Goal: Information Seeking & Learning: Check status

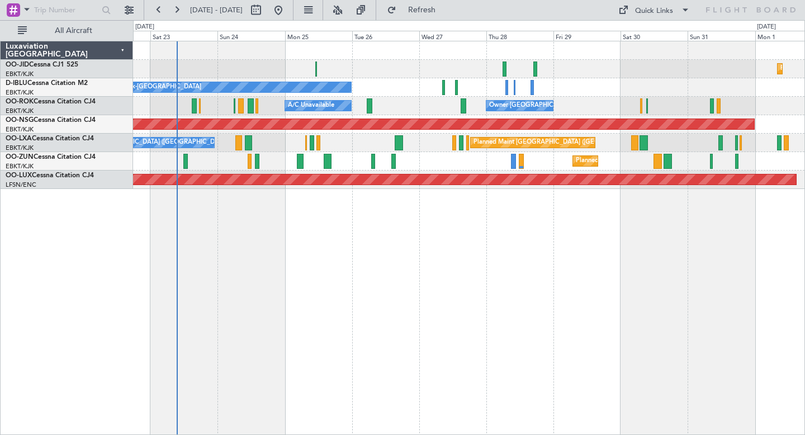
click at [373, 266] on div "Planned Maint Kortrijk-[GEOGRAPHIC_DATA] Planned Maint [GEOGRAPHIC_DATA] ([GEOG…" at bounding box center [469, 238] width 672 height 394
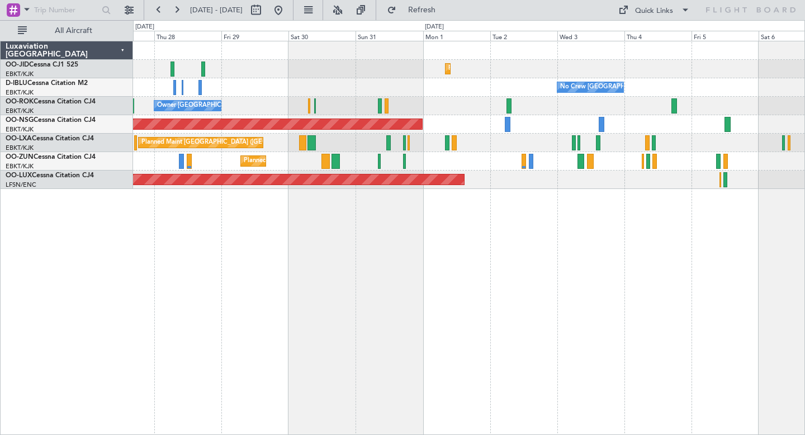
click at [385, 272] on div "Planned Maint Kortrijk-[GEOGRAPHIC_DATA] No Crew [GEOGRAPHIC_DATA] (Brussels Na…" at bounding box center [469, 238] width 672 height 394
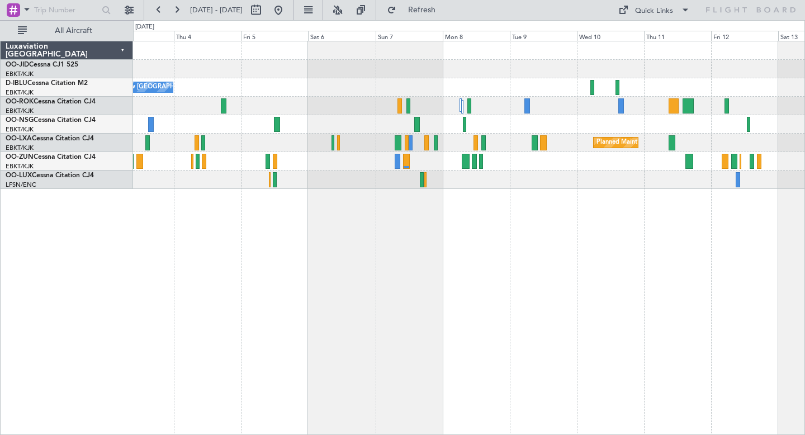
click at [448, 268] on div "Planned Maint Kortrijk-[GEOGRAPHIC_DATA] No Crew [GEOGRAPHIC_DATA] (Brussels Na…" at bounding box center [469, 238] width 672 height 394
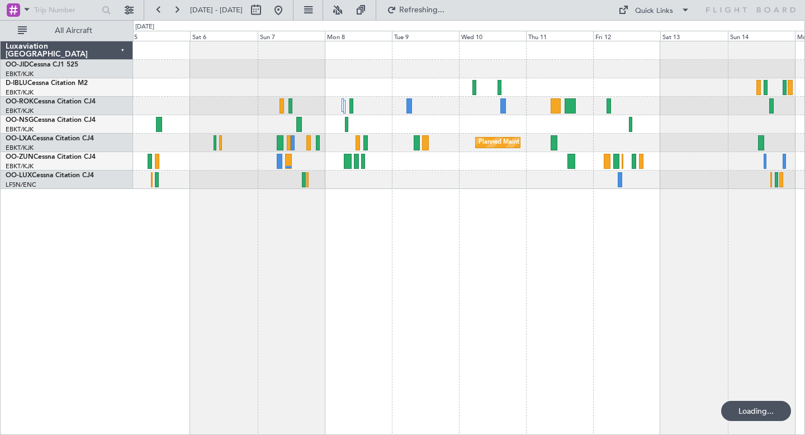
click at [493, 293] on div "No Crew [GEOGRAPHIC_DATA] ([GEOGRAPHIC_DATA] National) Planned Maint [GEOGRAPHI…" at bounding box center [469, 238] width 672 height 394
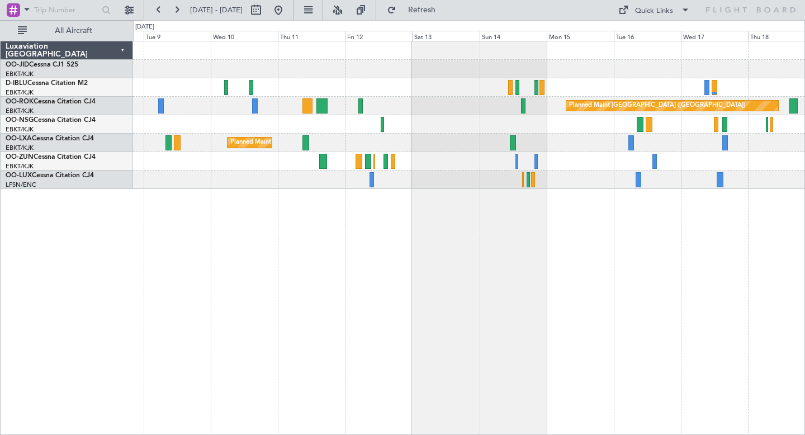
click at [458, 75] on div at bounding box center [468, 69] width 671 height 18
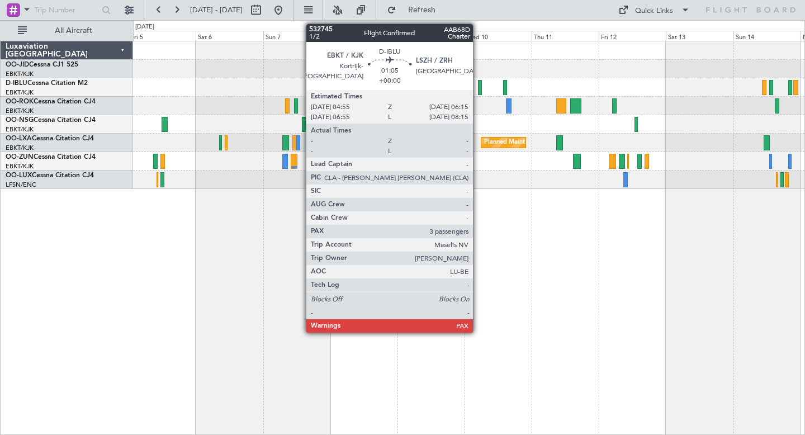
click at [478, 83] on div at bounding box center [480, 87] width 4 height 15
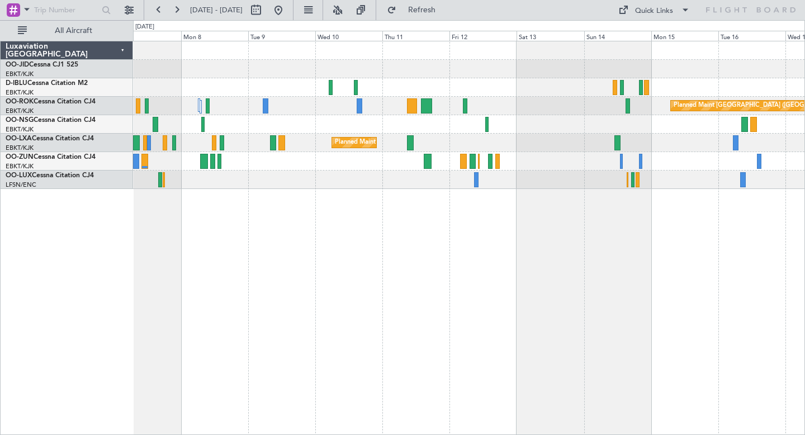
click at [601, 74] on div "Planned Maint [GEOGRAPHIC_DATA] ([GEOGRAPHIC_DATA]) Planned Maint [GEOGRAPHIC_D…" at bounding box center [468, 115] width 671 height 148
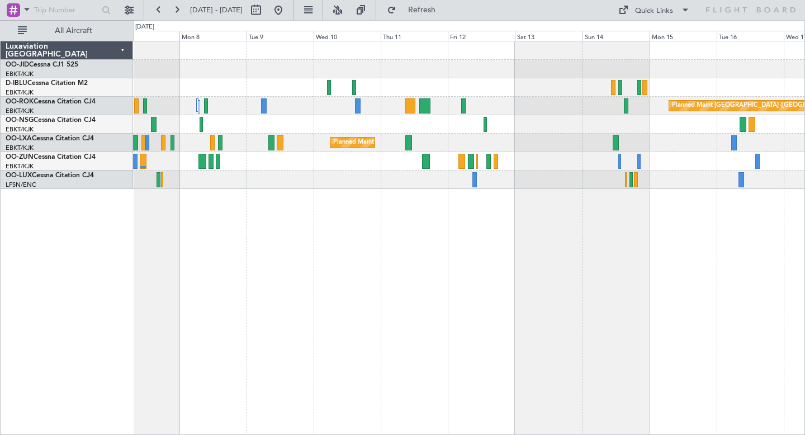
click at [533, 309] on div "Planned Maint [GEOGRAPHIC_DATA] ([GEOGRAPHIC_DATA]) Planned Maint [GEOGRAPHIC_D…" at bounding box center [469, 238] width 672 height 394
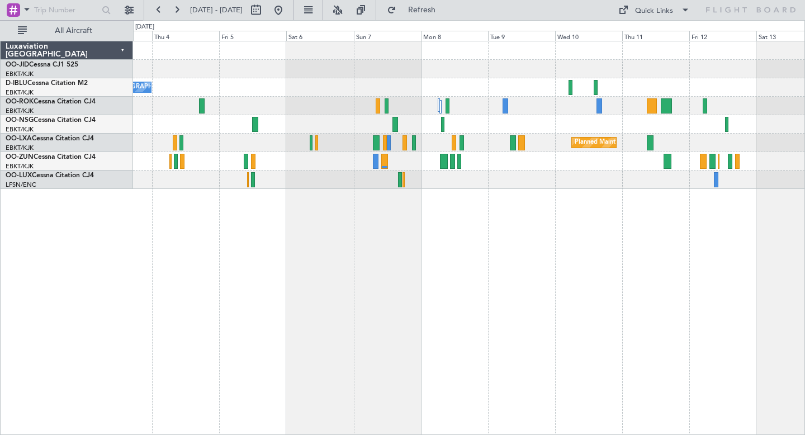
click at [534, 297] on div "Planned Maint Kortrijk-[GEOGRAPHIC_DATA] No Crew [GEOGRAPHIC_DATA] (Brussels Na…" at bounding box center [469, 238] width 672 height 394
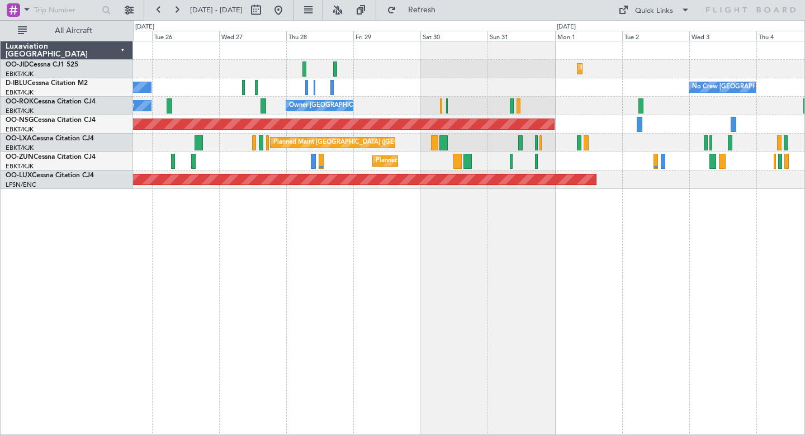
click at [691, 311] on div "Planned Maint Kortrijk-[GEOGRAPHIC_DATA] No Crew [GEOGRAPHIC_DATA] (Brussels Na…" at bounding box center [469, 238] width 672 height 394
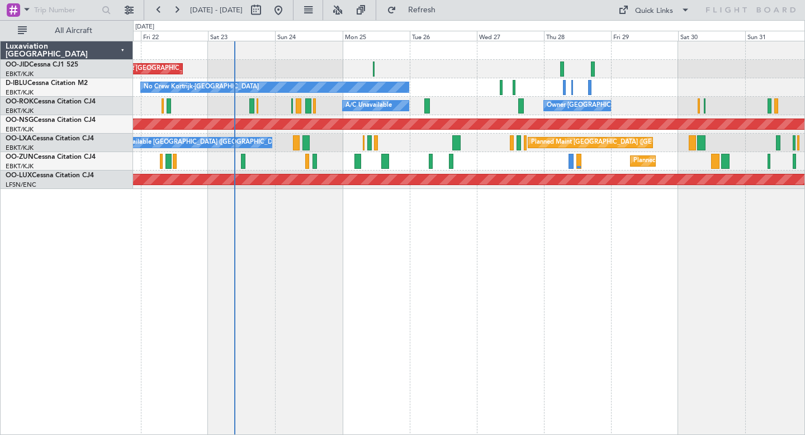
click at [622, 286] on div "Planned Maint [GEOGRAPHIC_DATA] ([GEOGRAPHIC_DATA]) Planned Maint [GEOGRAPHIC_D…" at bounding box center [469, 238] width 672 height 394
